Goal: Task Accomplishment & Management: Use online tool/utility

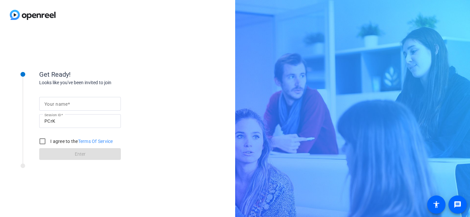
click at [47, 103] on mat-label "Your name" at bounding box center [55, 104] width 23 height 5
click at [47, 103] on input "Your name" at bounding box center [79, 104] width 71 height 8
type input "smed"
click at [40, 141] on input "I agree to the Terms Of Service" at bounding box center [42, 141] width 13 height 13
checkbox input "true"
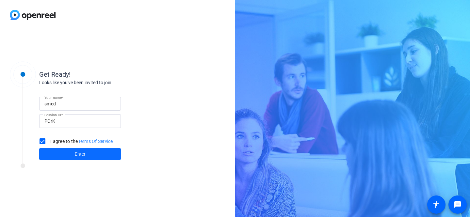
click at [75, 152] on span "Enter" at bounding box center [80, 154] width 11 height 7
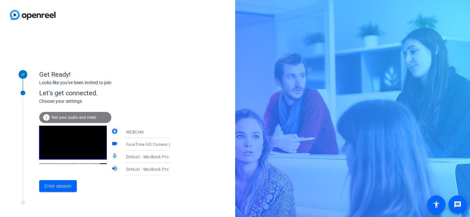
click at [67, 117] on span "Test your audio and video" at bounding box center [73, 117] width 45 height 5
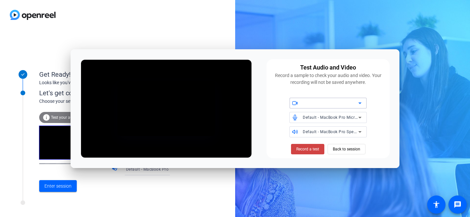
click at [184, 197] on div "Get Ready! Looks like you've been invited to join Let's get connected. Choose y…" at bounding box center [117, 123] width 235 height 187
click at [59, 185] on span "Enter session" at bounding box center [57, 186] width 27 height 7
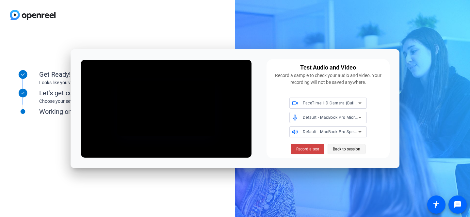
click at [341, 149] on span "Back to session" at bounding box center [346, 149] width 27 height 12
